Goal: Transaction & Acquisition: Purchase product/service

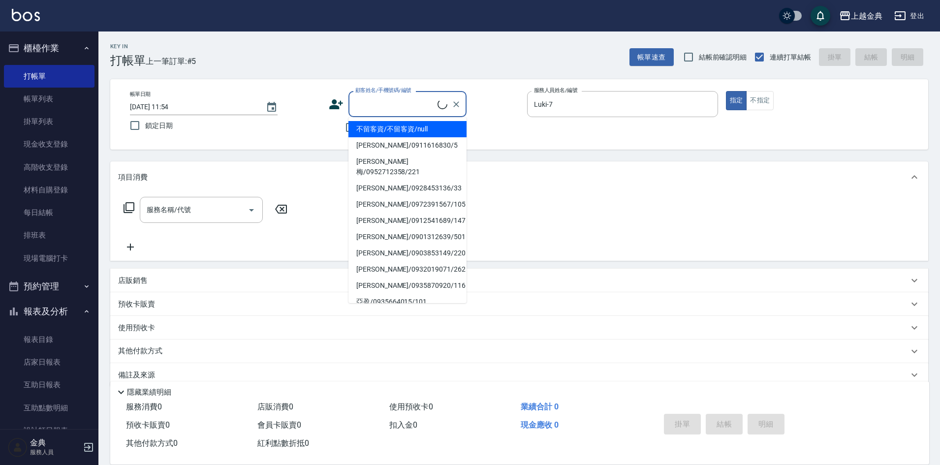
click at [336, 106] on icon at bounding box center [336, 104] width 14 height 10
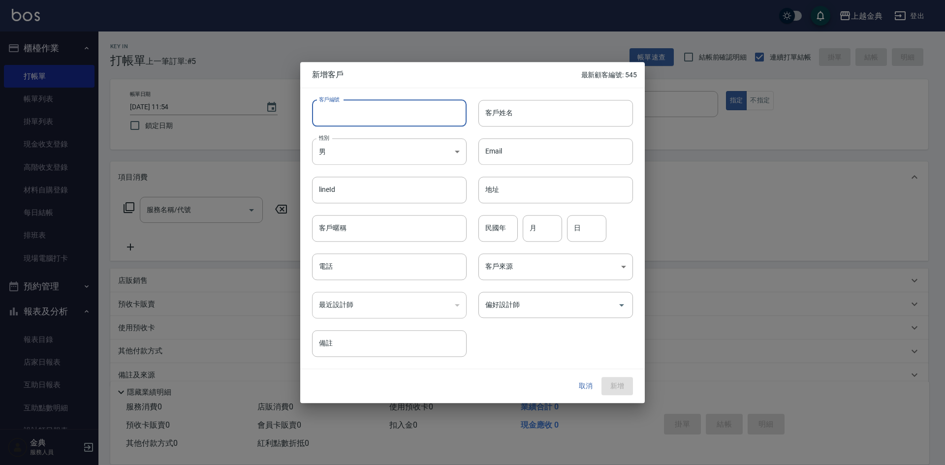
click at [361, 124] on input "客戶編號" at bounding box center [389, 113] width 155 height 27
click at [362, 115] on input "客戶編號" at bounding box center [389, 113] width 155 height 27
type input "546"
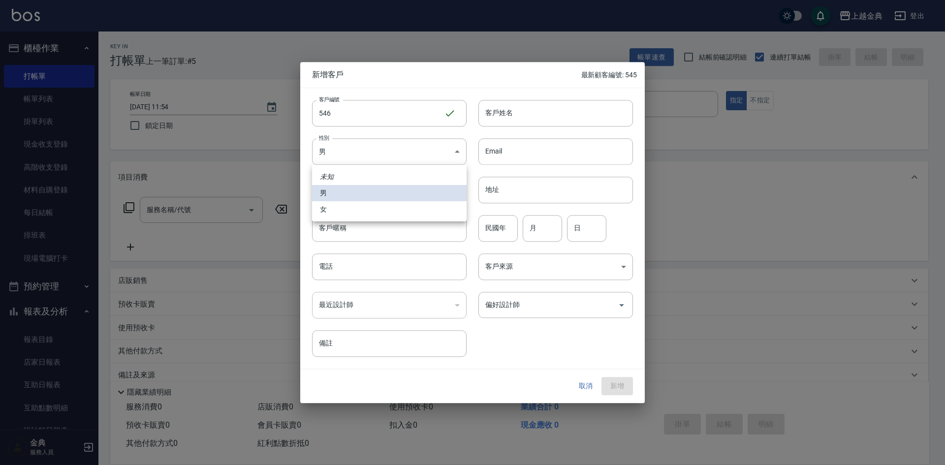
click at [381, 159] on body "上越金典 登出 櫃檯作業 打帳單 帳單列表 掛單列表 現金收支登錄 高階收支登錄 材料自購登錄 每日結帳 排班表 現場電腦打卡 預約管理 預約管理 單日預約紀…" at bounding box center [472, 240] width 945 height 481
click at [369, 211] on li "女" at bounding box center [389, 209] width 155 height 16
type input "[DEMOGRAPHIC_DATA]"
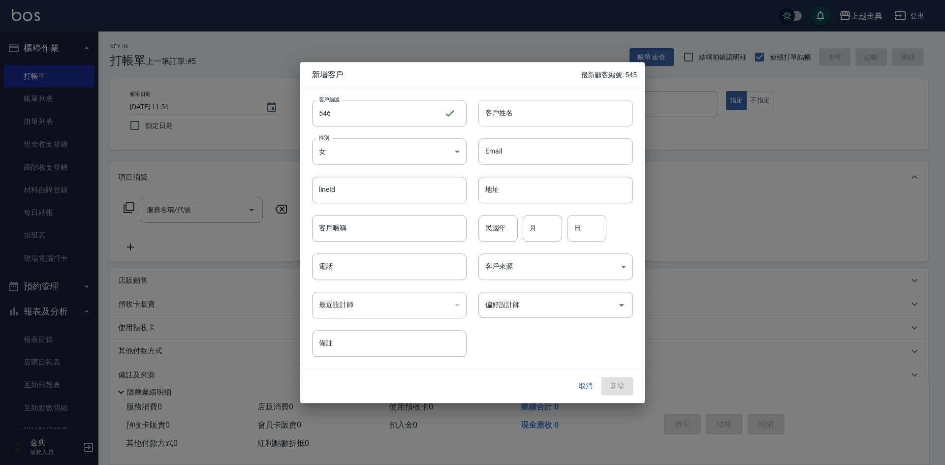
drag, startPoint x: 525, startPoint y: 103, endPoint x: 525, endPoint y: 112, distance: 8.9
click at [525, 107] on input "客戶姓名" at bounding box center [556, 113] width 155 height 27
type input "鐘意晴"
click at [381, 228] on input "客戶暱稱" at bounding box center [389, 228] width 155 height 27
type input "Sunny"
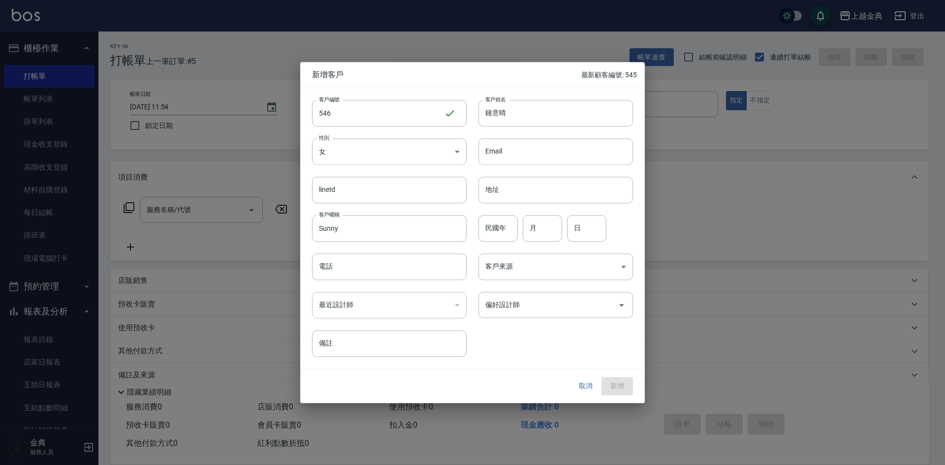
click at [565, 238] on div "民國年 民國年 月 月 日 日" at bounding box center [550, 222] width 166 height 38
click at [555, 229] on input "月" at bounding box center [542, 228] width 39 height 27
type input "2"
click at [588, 227] on input "日" at bounding box center [586, 228] width 39 height 27
type input "24"
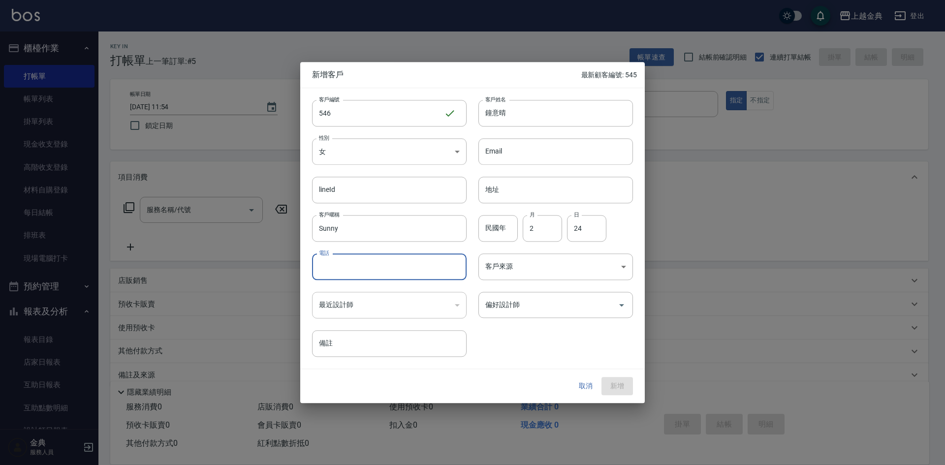
click at [359, 264] on input "電話" at bounding box center [389, 267] width 155 height 27
click at [335, 267] on input "0929036218" at bounding box center [389, 267] width 155 height 27
click at [330, 267] on input "0929036218" at bounding box center [389, 267] width 155 height 27
click at [538, 314] on div "偏好設計師" at bounding box center [556, 305] width 155 height 26
type input "0929036218"
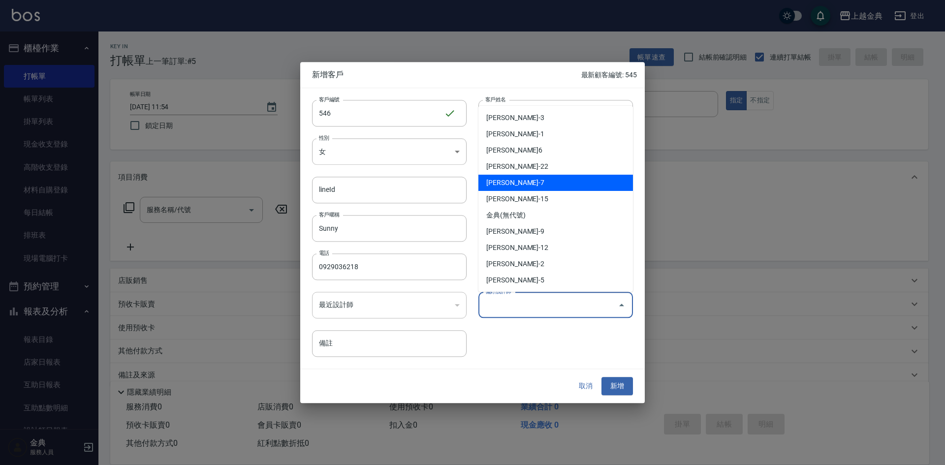
click at [517, 179] on li "[PERSON_NAME]-7" at bounding box center [556, 183] width 155 height 16
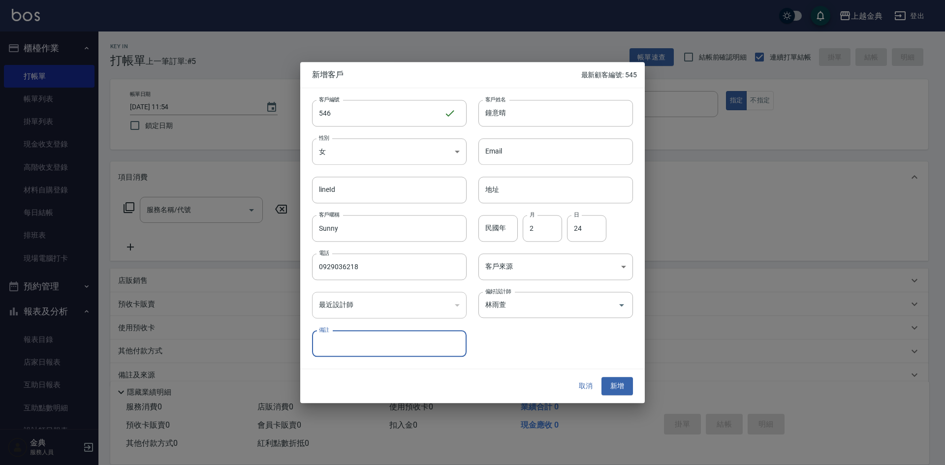
type input "林雨萱"
click at [526, 347] on div "客戶編號 546 ​ 客戶編號 客戶姓名 鐘意晴 客戶姓名 性別 女 [DEMOGRAPHIC_DATA] 性別 Email Email lineId lin…" at bounding box center [466, 222] width 333 height 269
click at [619, 381] on button "新增" at bounding box center [618, 387] width 32 height 18
click at [624, 390] on button "新增" at bounding box center [618, 387] width 32 height 18
click at [617, 393] on button "新增" at bounding box center [618, 387] width 32 height 18
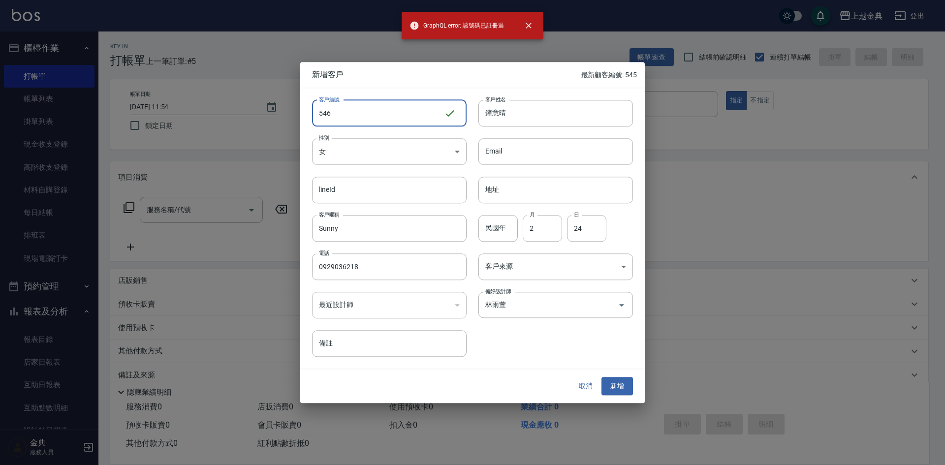
click at [354, 116] on input "546" at bounding box center [378, 113] width 132 height 27
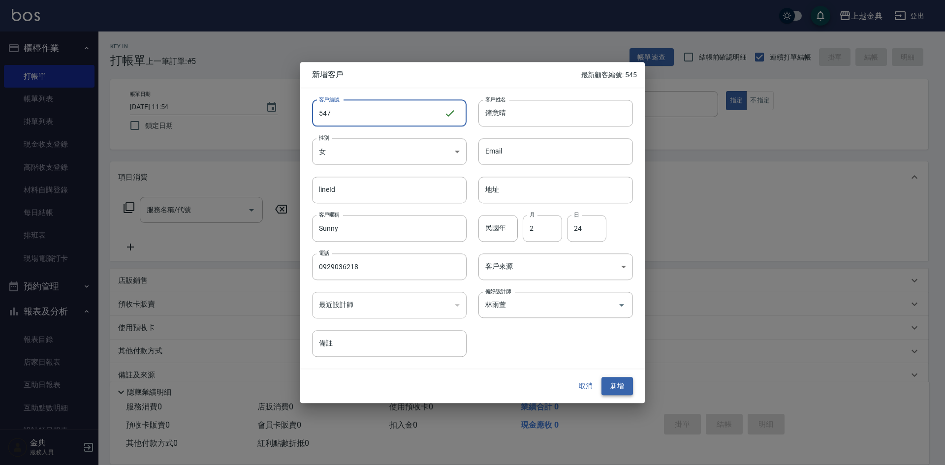
type input "547"
click at [620, 385] on button "新增" at bounding box center [618, 387] width 32 height 18
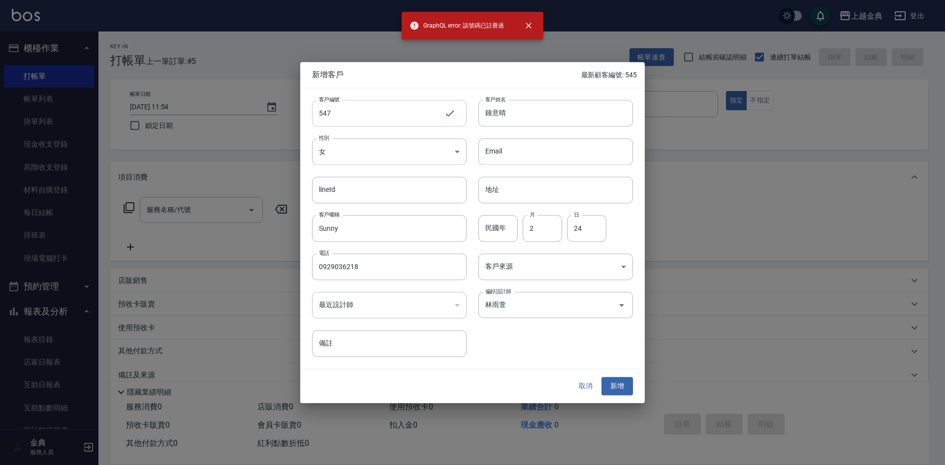
drag, startPoint x: 372, startPoint y: 105, endPoint x: 354, endPoint y: 122, distance: 24.4
click at [372, 106] on input "547" at bounding box center [378, 113] width 132 height 27
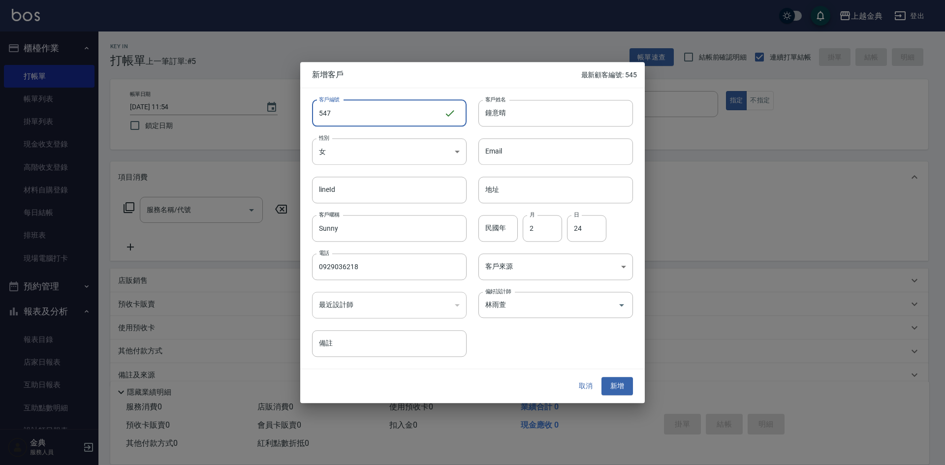
click at [591, 383] on button "取消" at bounding box center [586, 387] width 32 height 18
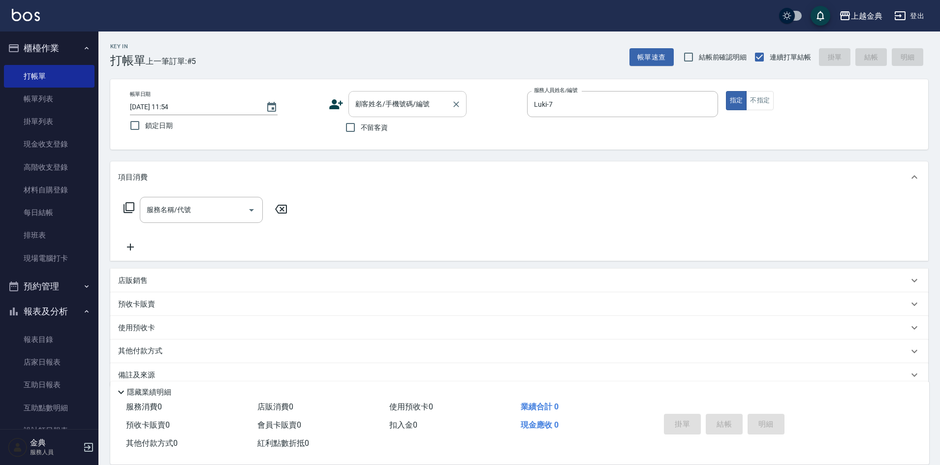
click at [365, 114] on div "顧客姓名/手機號碼/編號" at bounding box center [408, 104] width 118 height 26
click at [371, 103] on input "09290336" at bounding box center [400, 104] width 95 height 17
click at [380, 102] on input "09290336" at bounding box center [400, 104] width 95 height 17
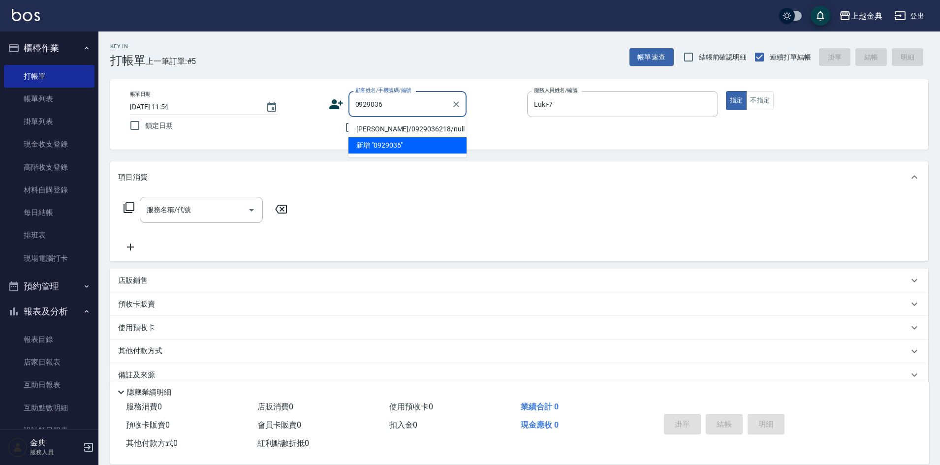
click at [404, 104] on input "0929036" at bounding box center [400, 104] width 95 height 17
click at [421, 127] on li "[PERSON_NAME]/0929036218/null" at bounding box center [408, 129] width 118 height 16
type input "[PERSON_NAME]/0929036218/null"
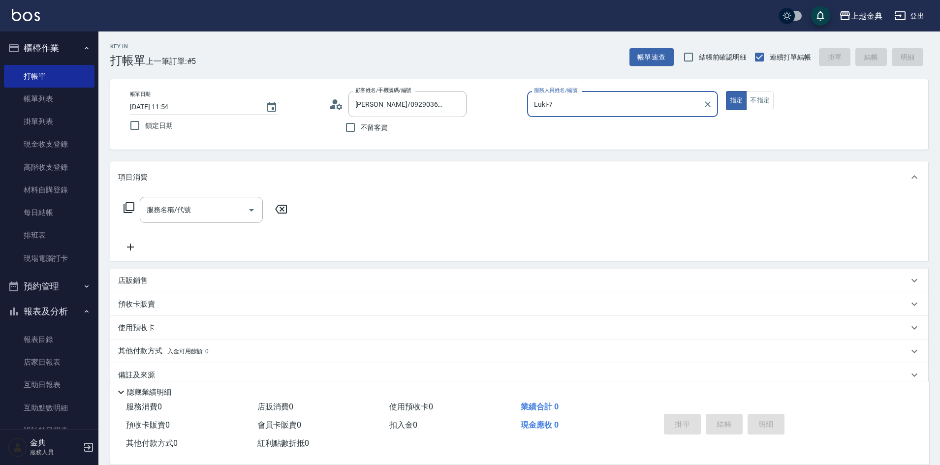
click at [333, 104] on icon at bounding box center [336, 104] width 15 height 15
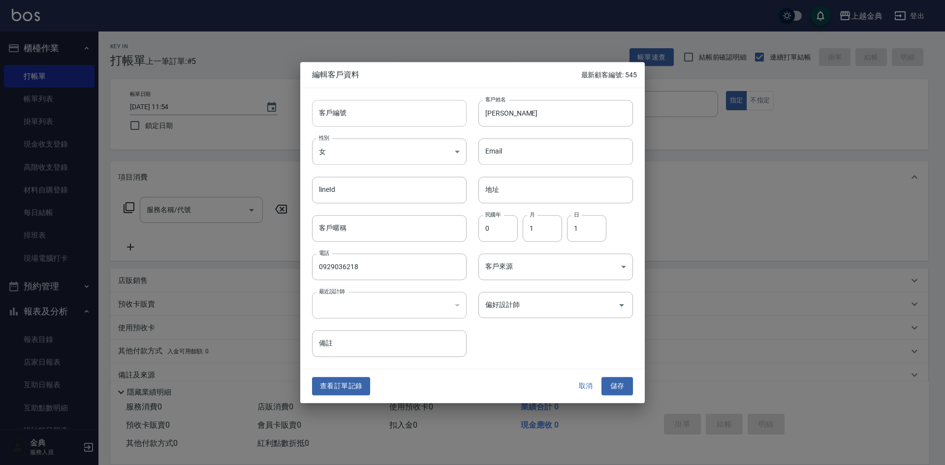
click at [386, 111] on input "客戶編號" at bounding box center [389, 113] width 155 height 27
type input "546"
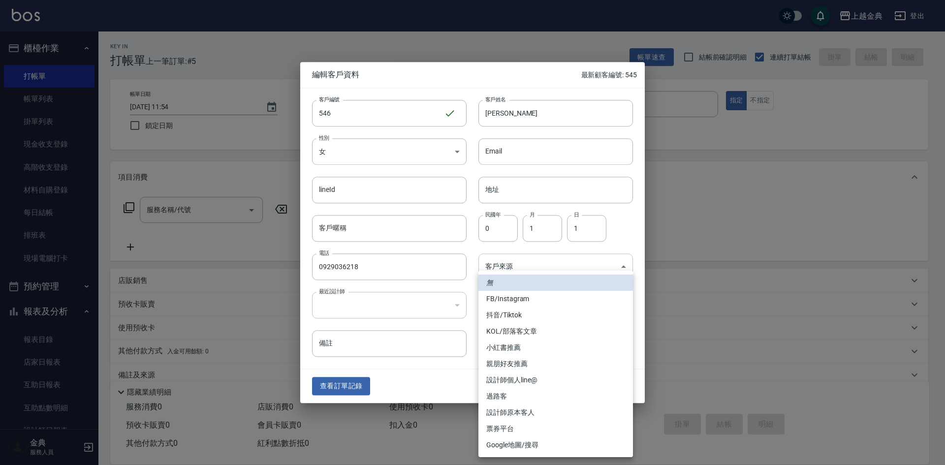
click at [530, 264] on body "上越金典 登出 櫃檯作業 打帳單 帳單列表 掛單列表 現金收支登錄 高階收支登錄 材料自購登錄 每日結帳 排班表 現場電腦打卡 預約管理 預約管理 單日預約紀…" at bounding box center [472, 240] width 945 height 481
click at [404, 380] on div at bounding box center [472, 232] width 945 height 465
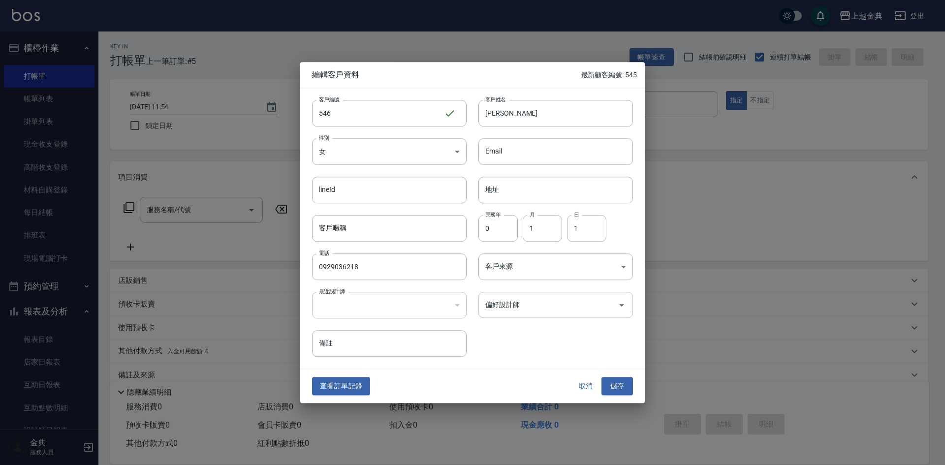
click at [501, 302] on input "偏好設計師" at bounding box center [548, 304] width 131 height 17
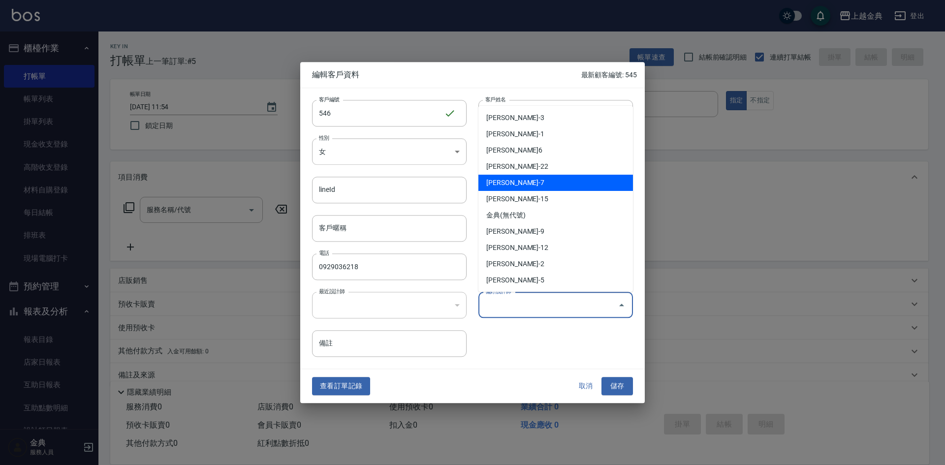
click at [514, 190] on li "[PERSON_NAME]-7" at bounding box center [556, 183] width 155 height 16
type input "林雨萱"
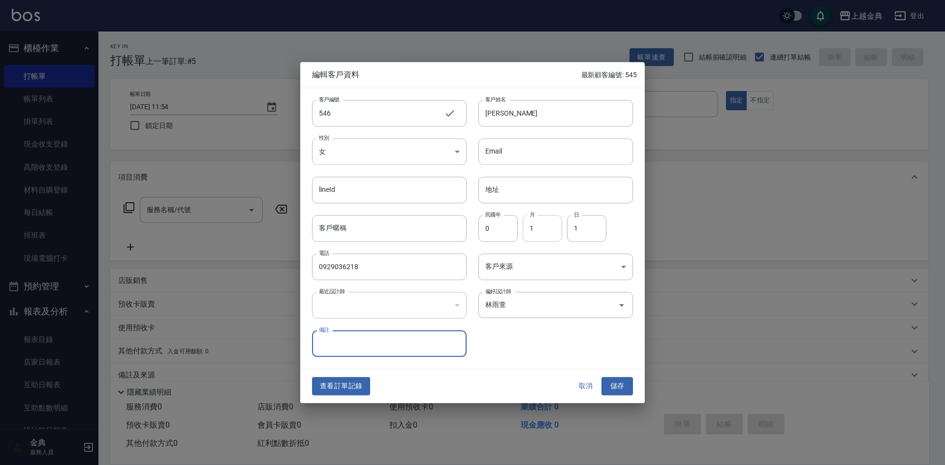
click at [538, 223] on input "1" at bounding box center [542, 228] width 39 height 27
type input "2"
click at [589, 221] on input "1" at bounding box center [586, 228] width 39 height 27
type input "24"
click at [624, 382] on button "儲存" at bounding box center [618, 387] width 32 height 18
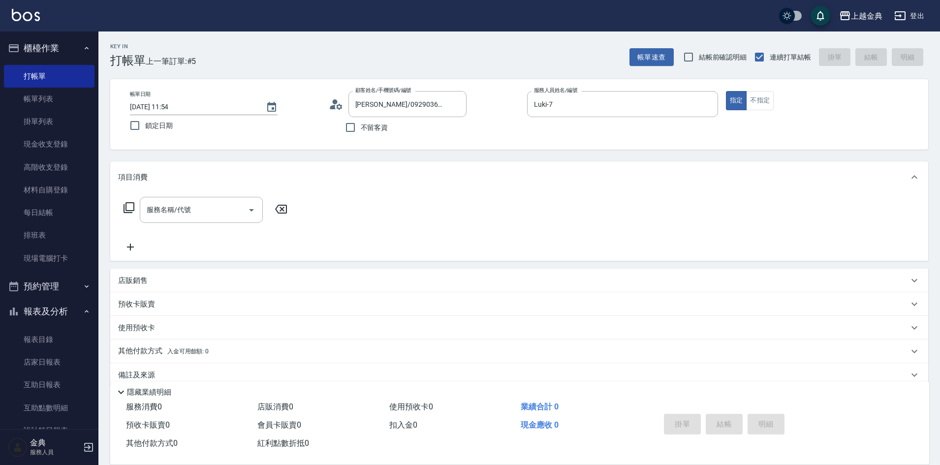
click at [130, 209] on icon at bounding box center [129, 208] width 12 height 12
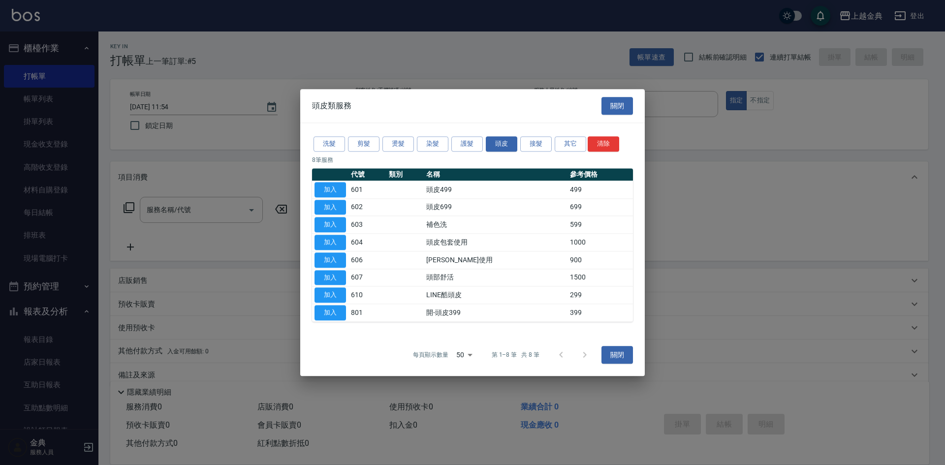
drag, startPoint x: 465, startPoint y: 130, endPoint x: 435, endPoint y: 139, distance: 30.8
click at [464, 131] on div "洗髮 剪髮 燙髮 染髮 護髮 頭皮 接髮 其它 清除 8 筆服務 代號 類別 名稱 參考價格 加入 601 頭皮499 499 加入 602 頭皮699 69…" at bounding box center [472, 228] width 345 height 211
click at [435, 139] on button "染髮" at bounding box center [433, 143] width 32 height 15
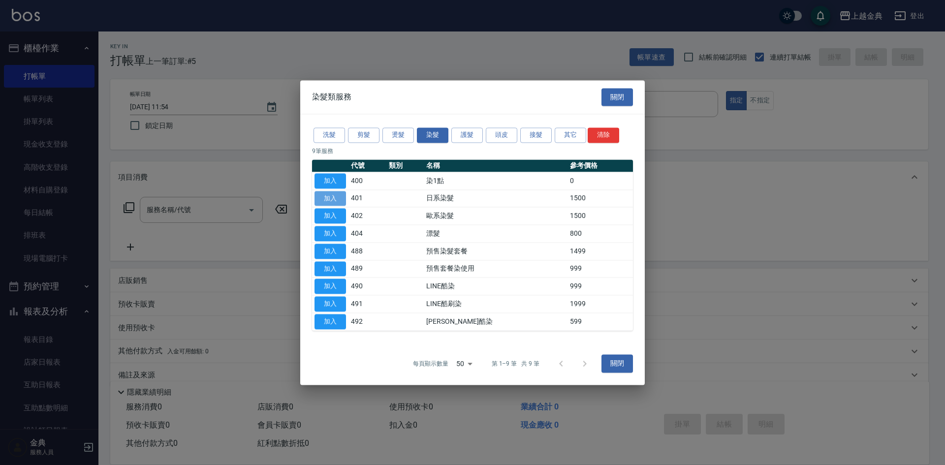
click at [326, 199] on button "加入" at bounding box center [331, 198] width 32 height 15
type input "日系染髮(401)"
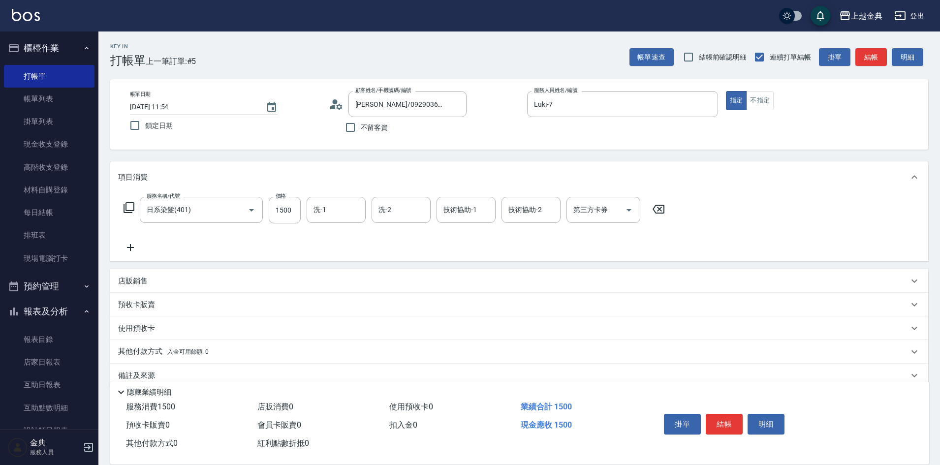
drag, startPoint x: 559, startPoint y: 245, endPoint x: 525, endPoint y: 246, distance: 33.5
click at [559, 245] on div "服務名稱/代號 日系染髮(401) 服務名稱/代號 價格 1500 價格 洗-1 洗-1 洗-2 洗-2 技術協助-1 技術協助-1 技術協助-2 技術協助-…" at bounding box center [394, 225] width 553 height 57
click at [185, 306] on div "預收卡販賣" at bounding box center [513, 305] width 791 height 10
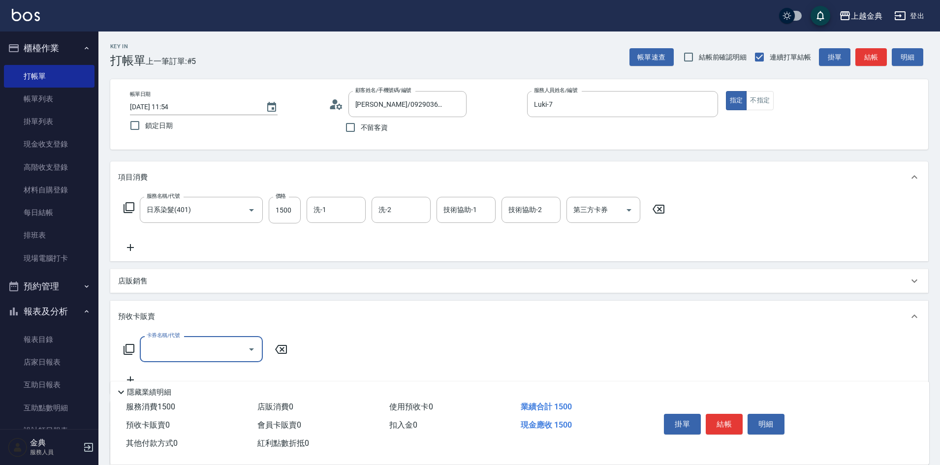
click at [130, 349] on icon at bounding box center [129, 350] width 12 height 12
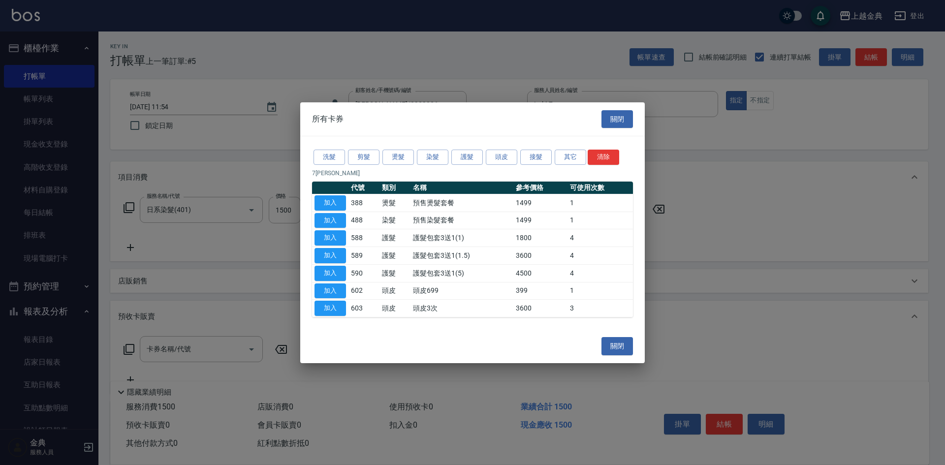
click at [325, 250] on button "加入" at bounding box center [331, 255] width 32 height 15
type input "護髮包套3送1(1.5)(589)"
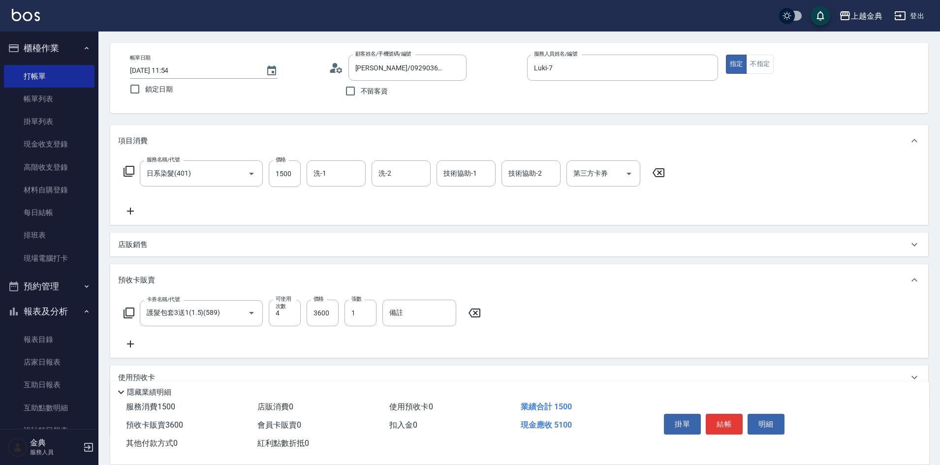
scroll to position [98, 0]
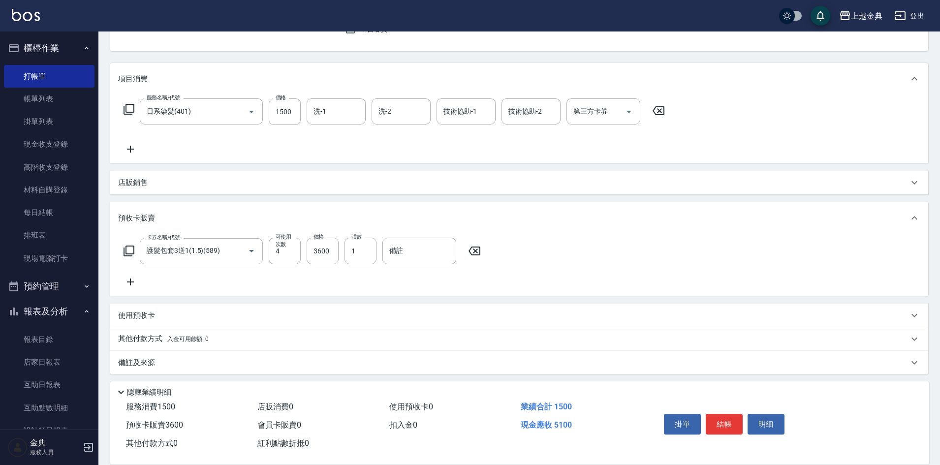
click at [172, 334] on p "其他付款方式 入金可用餘額: 0" at bounding box center [163, 339] width 91 height 11
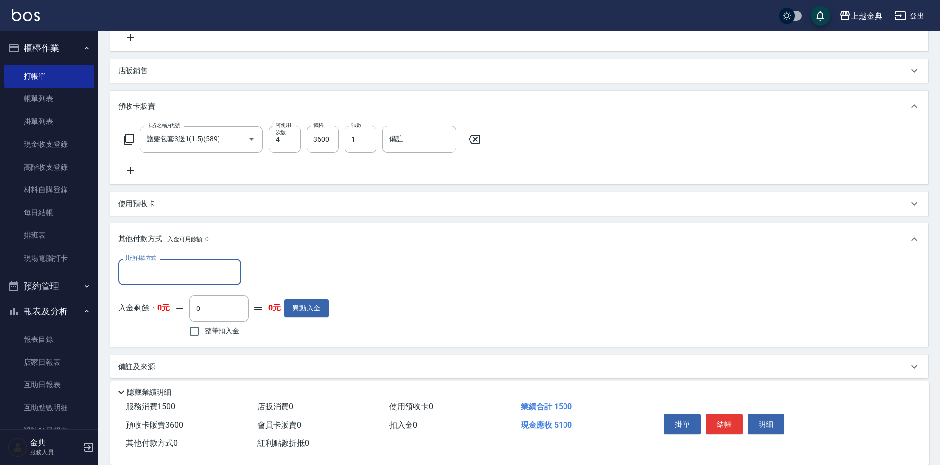
scroll to position [216, 0]
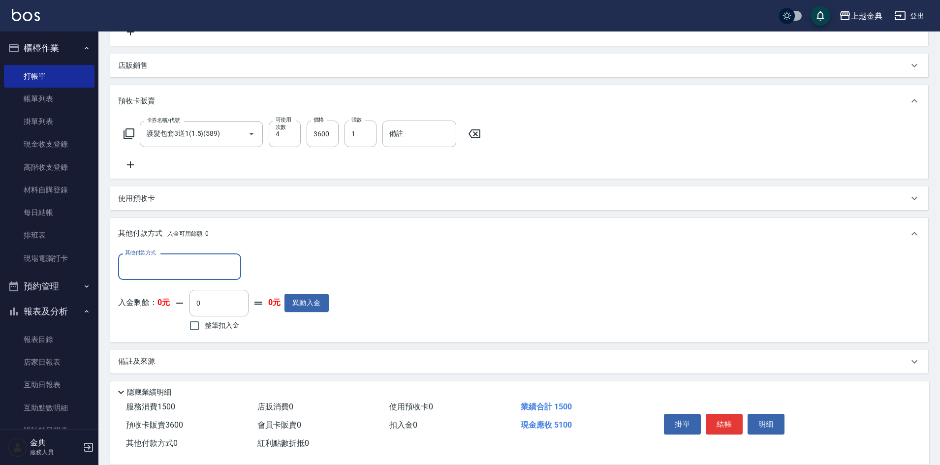
click at [148, 273] on input "其他付款方式" at bounding box center [180, 266] width 114 height 17
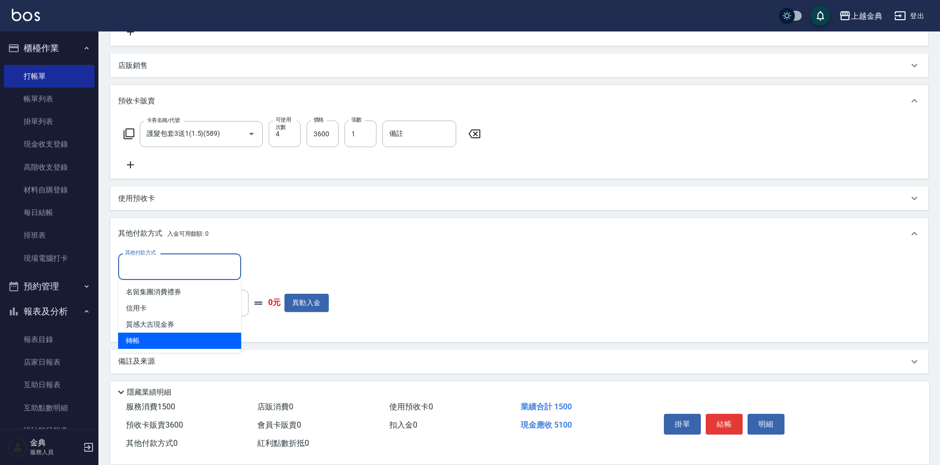
click at [143, 347] on span "轉帳" at bounding box center [179, 341] width 123 height 16
type input "轉帳"
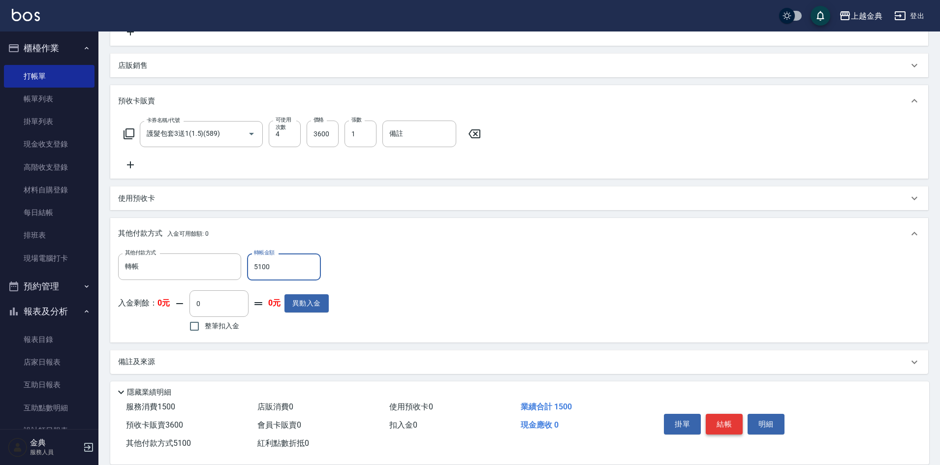
type input "5100"
click at [737, 420] on button "結帳" at bounding box center [724, 424] width 37 height 21
type input "[DATE] 15:48"
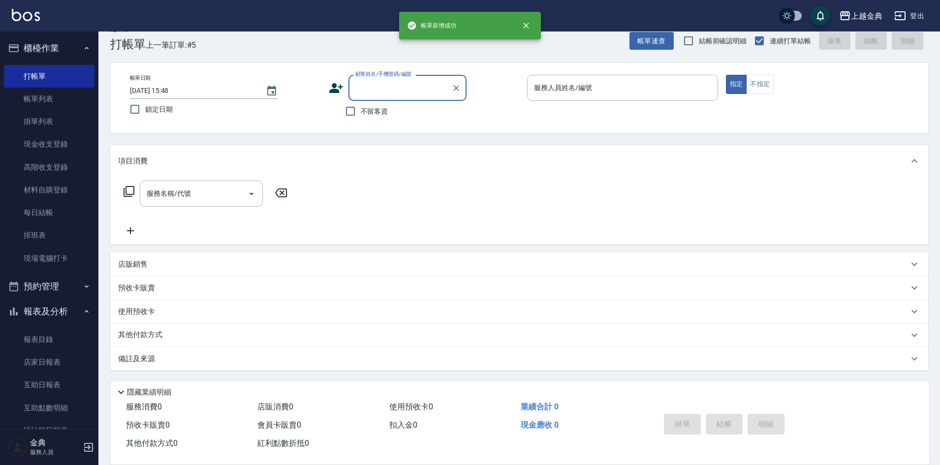
scroll to position [0, 0]
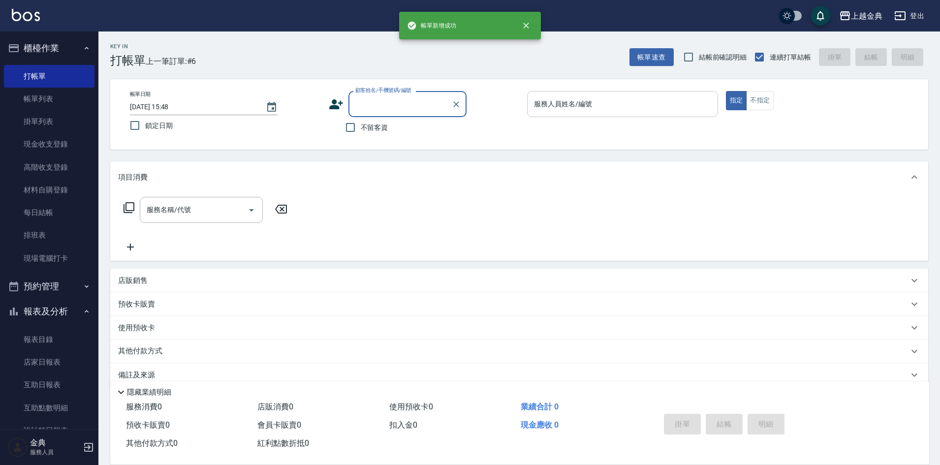
click at [565, 93] on div "帳單日期 [DATE] 15:48 鎖定日期 顧客姓名/手機號碼/編號 顧客姓名/手機號碼/編號 不留客資 服務人員姓名/編號 服務人員姓名/編號 指定 不指定" at bounding box center [519, 114] width 818 height 70
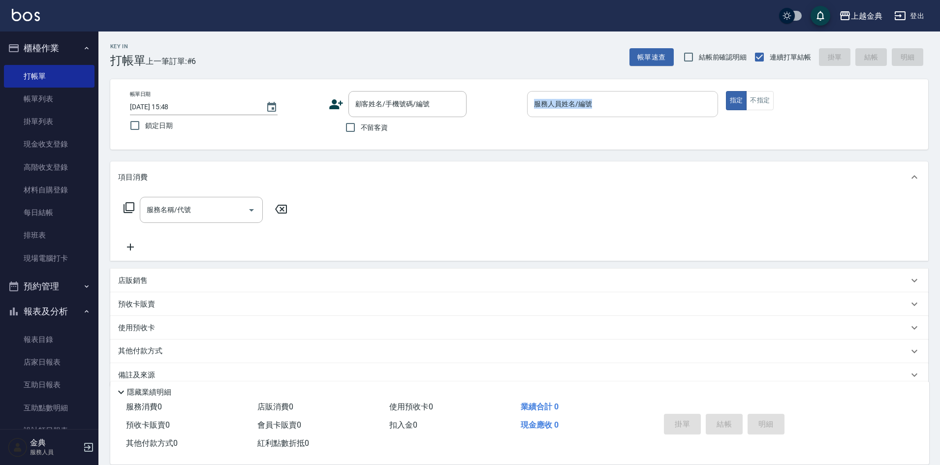
click at [566, 102] on input "服務人員姓名/編號" at bounding box center [623, 104] width 182 height 17
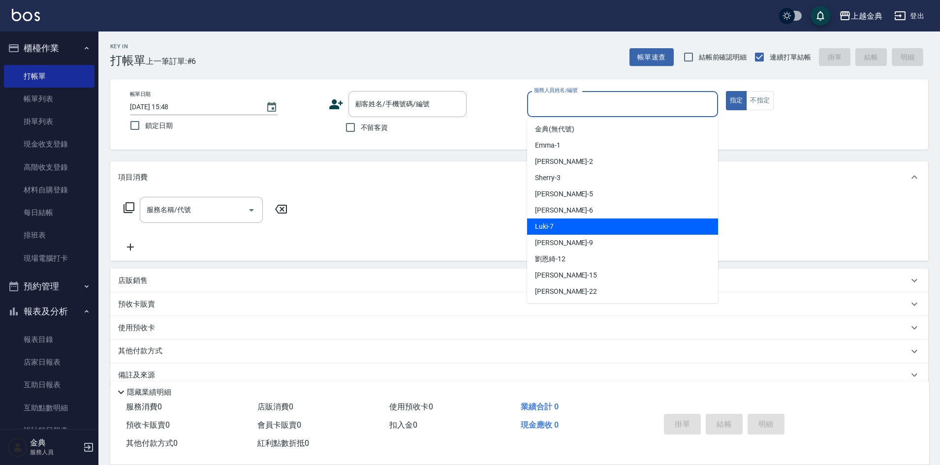
click at [565, 226] on div "Luki -7" at bounding box center [622, 227] width 191 height 16
type input "Luki-7"
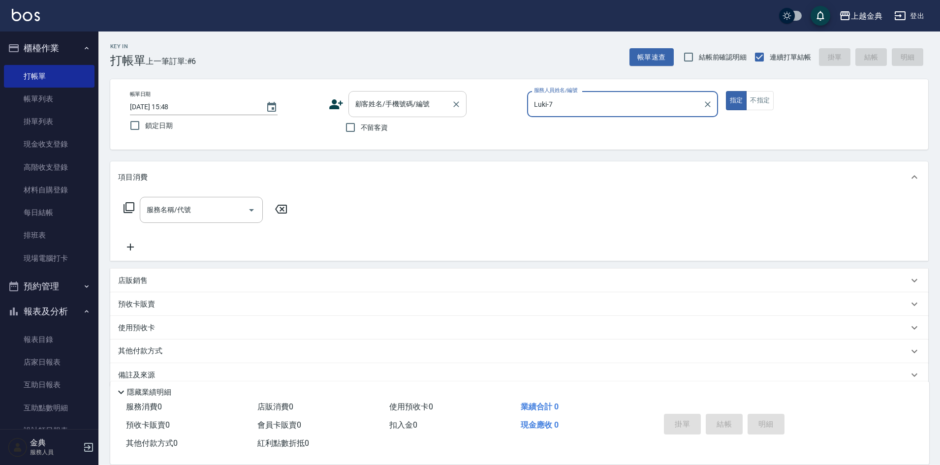
click at [386, 100] on input "顧客姓名/手機號碼/編號" at bounding box center [400, 104] width 95 height 17
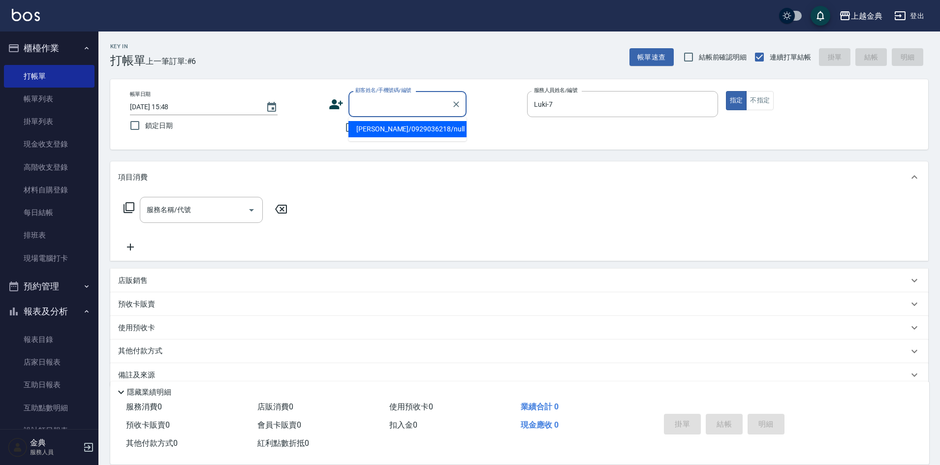
click at [391, 125] on li "[PERSON_NAME]/0929036218/null" at bounding box center [408, 129] width 118 height 16
type input "[PERSON_NAME]/0929036218/null"
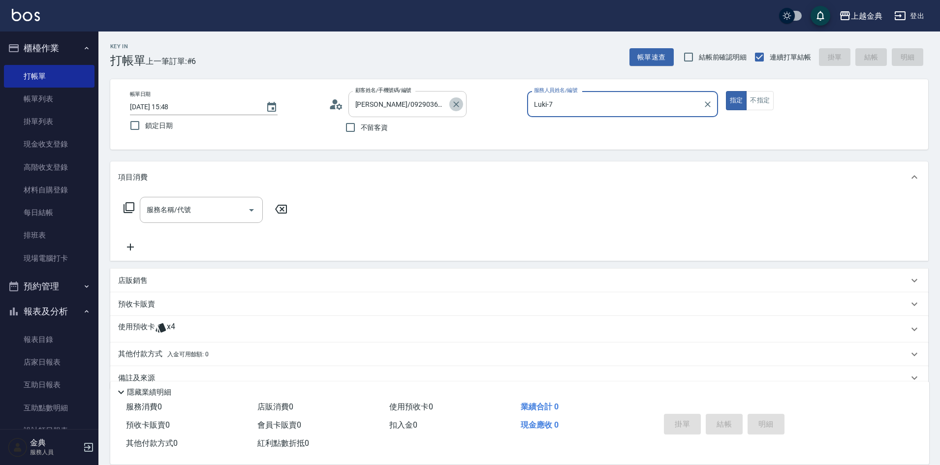
click at [453, 102] on icon "Clear" at bounding box center [456, 104] width 10 height 10
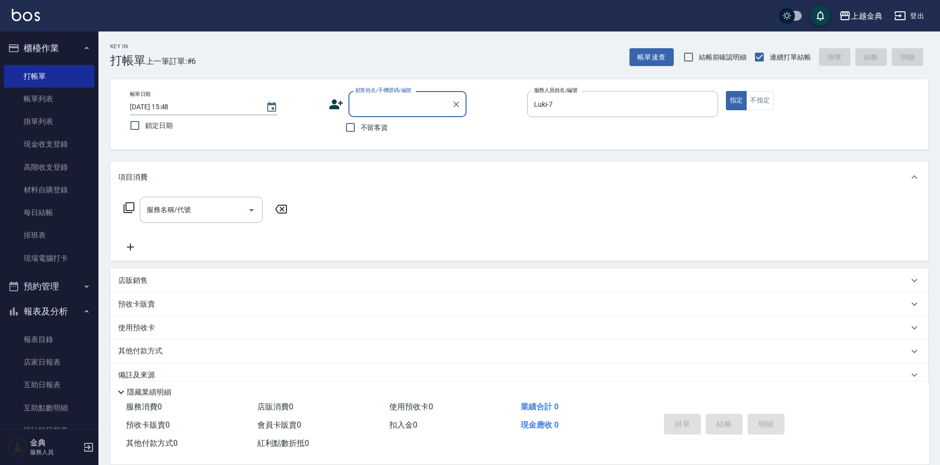
click at [411, 102] on input "顧客姓名/手機號碼/編號" at bounding box center [400, 104] width 95 height 17
click at [401, 126] on li "[PERSON_NAME]/0929036218/546" at bounding box center [408, 129] width 118 height 16
type input "[PERSON_NAME]/0929036218/546"
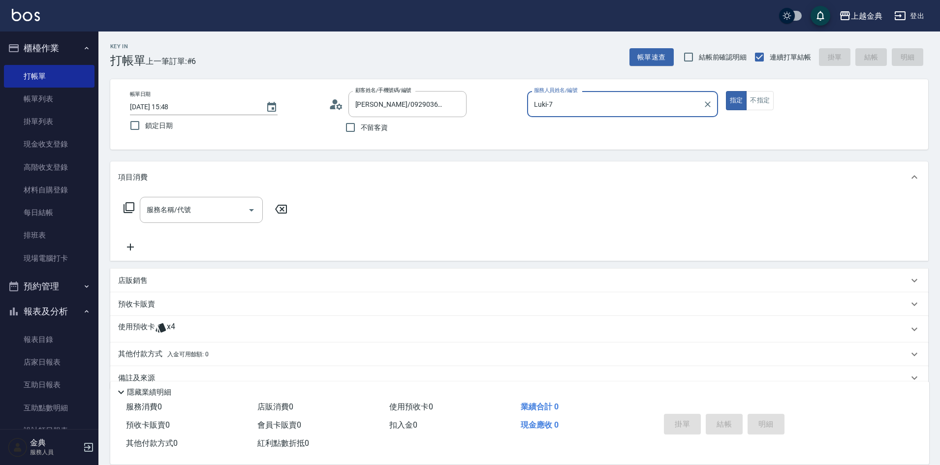
click at [140, 326] on p "使用預收卡" at bounding box center [136, 329] width 37 height 15
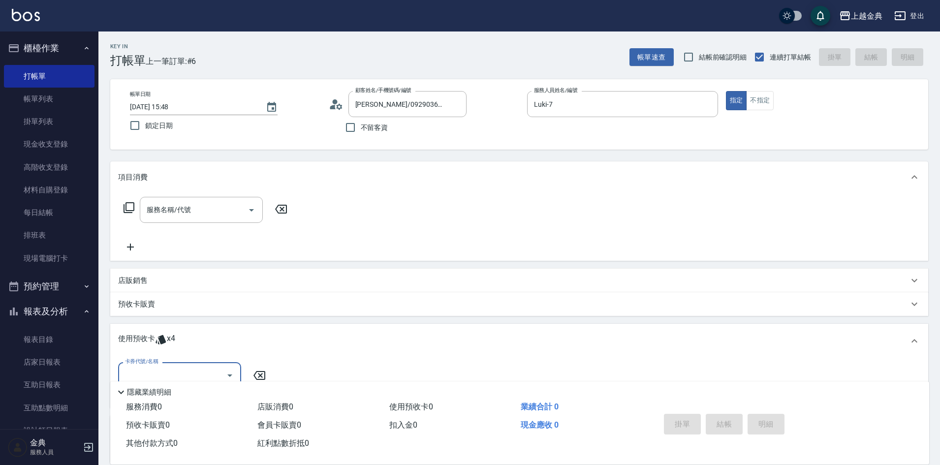
scroll to position [93, 0]
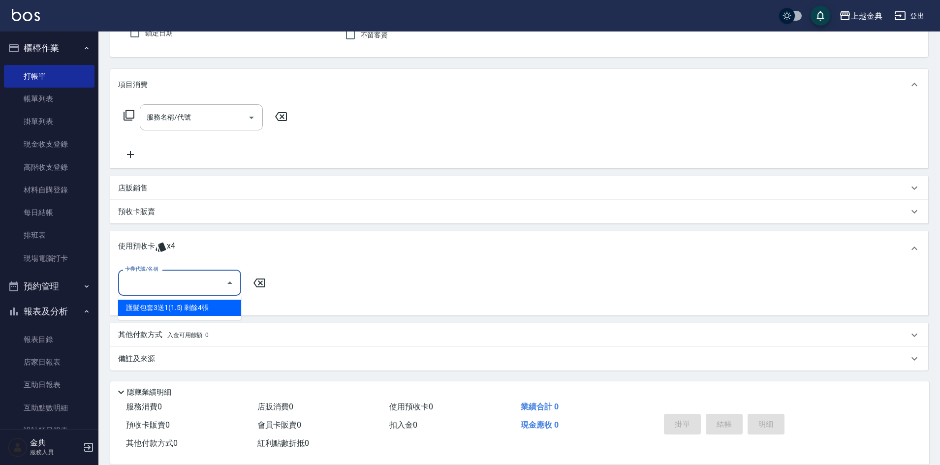
click at [145, 280] on input "卡券代號/名稱" at bounding box center [172, 282] width 99 height 17
click at [159, 308] on div "護髮包套3送1(1.5) 剩餘4張" at bounding box center [179, 308] width 123 height 16
type input "護髮包套3送1(1.5)"
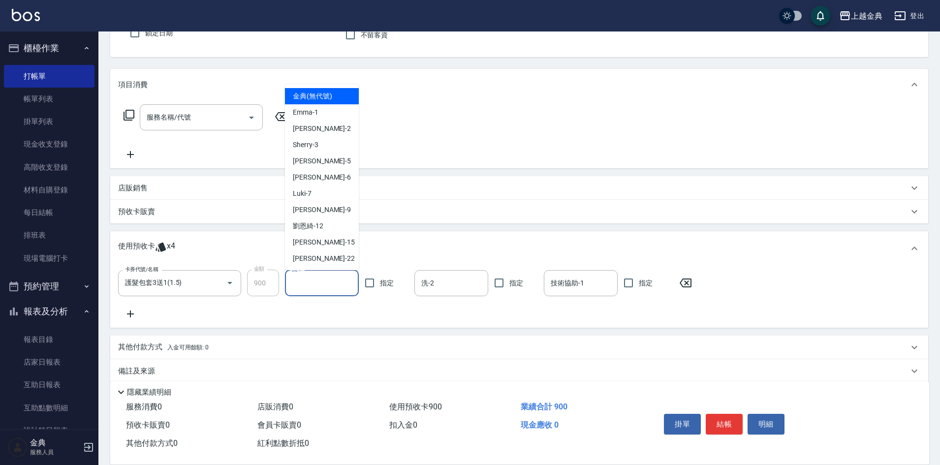
click at [323, 282] on input "洗-1" at bounding box center [321, 283] width 65 height 17
click at [324, 254] on div "[PERSON_NAME] -22" at bounding box center [322, 259] width 74 height 16
type input "[PERSON_NAME]-22"
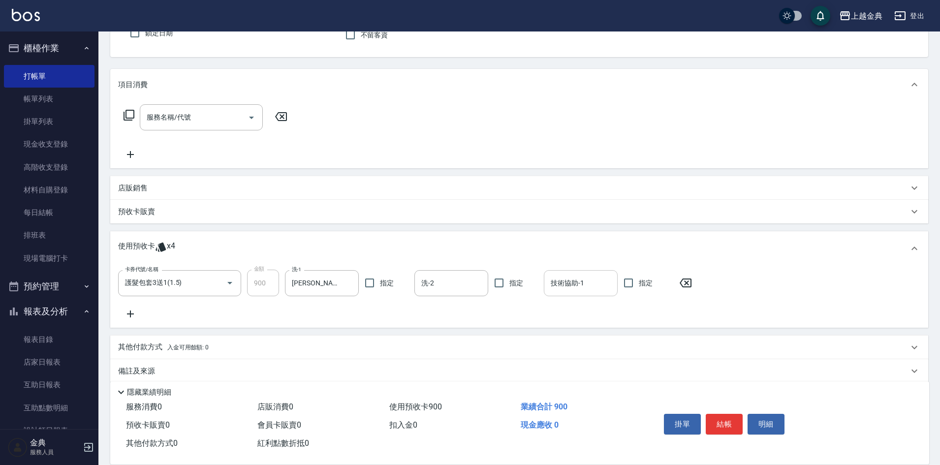
click at [575, 284] on input "技術協助-1" at bounding box center [580, 283] width 65 height 17
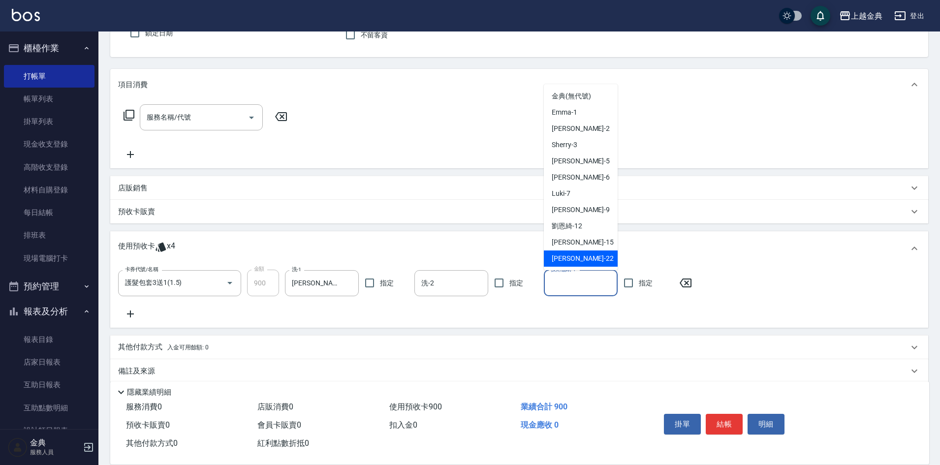
click at [575, 256] on div "[PERSON_NAME] -22" at bounding box center [581, 259] width 74 height 16
type input "[PERSON_NAME]-22"
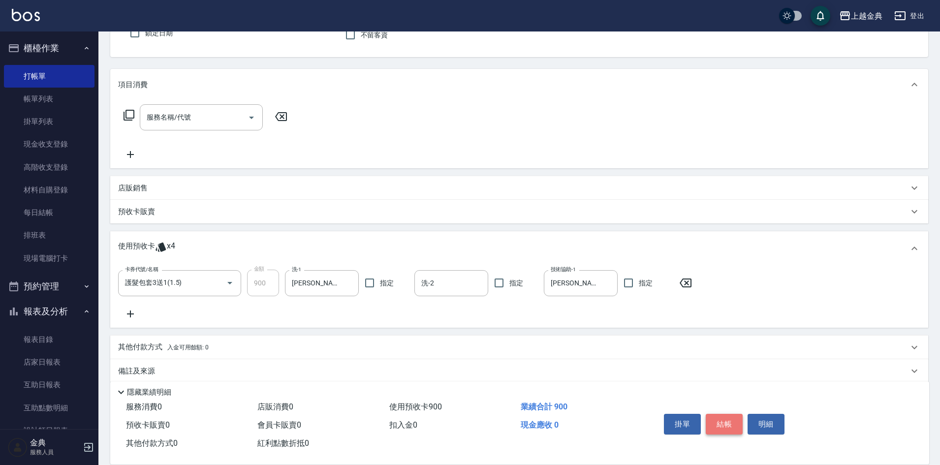
click at [732, 414] on button "結帳" at bounding box center [724, 424] width 37 height 21
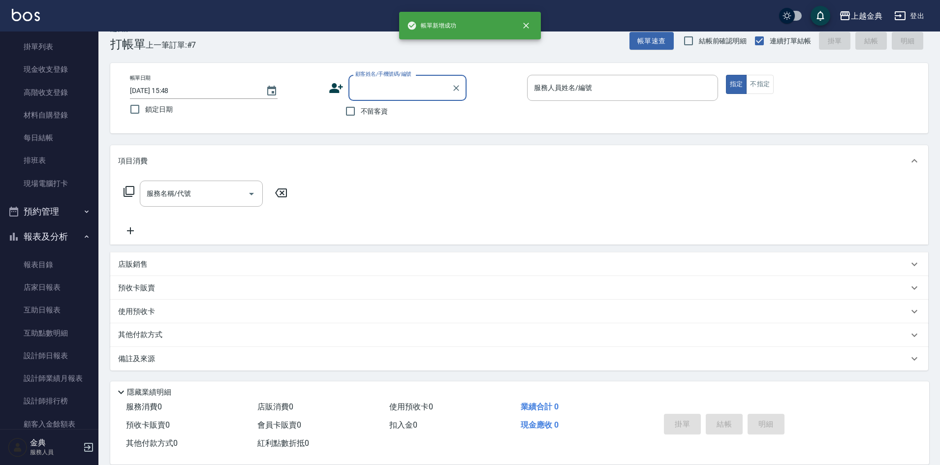
scroll to position [170, 0]
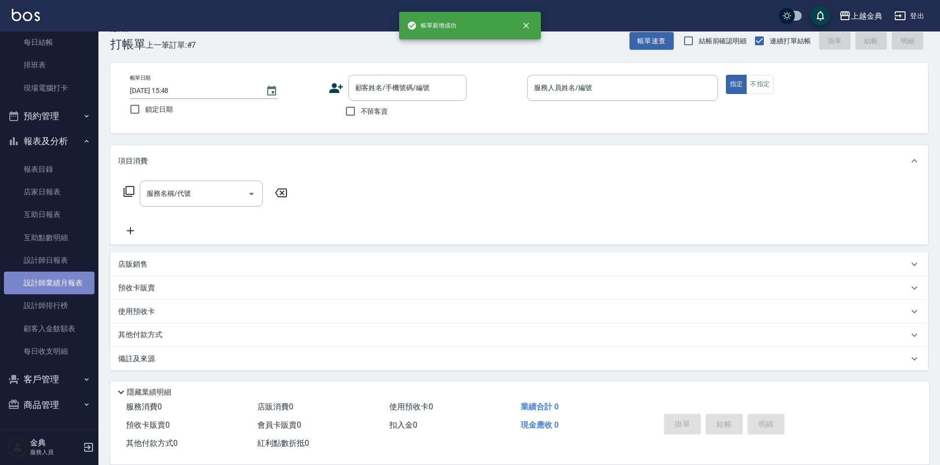
click at [74, 287] on link "設計師業績月報表" at bounding box center [49, 283] width 91 height 23
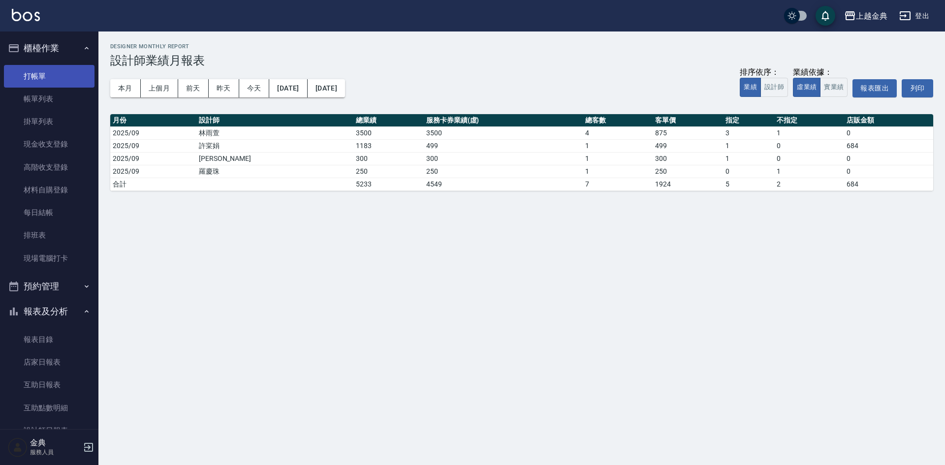
click at [35, 79] on link "打帳單" at bounding box center [49, 76] width 91 height 23
